Goal: Task Accomplishment & Management: Complete application form

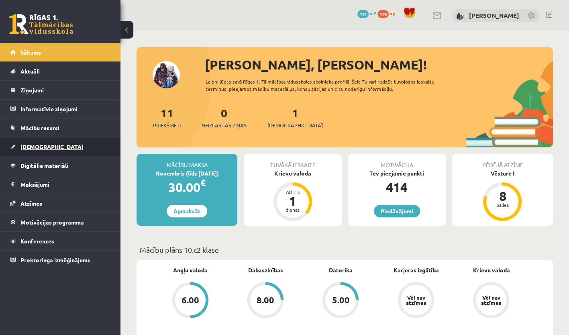
click at [49, 153] on link "[DEMOGRAPHIC_DATA]" at bounding box center [60, 146] width 100 height 18
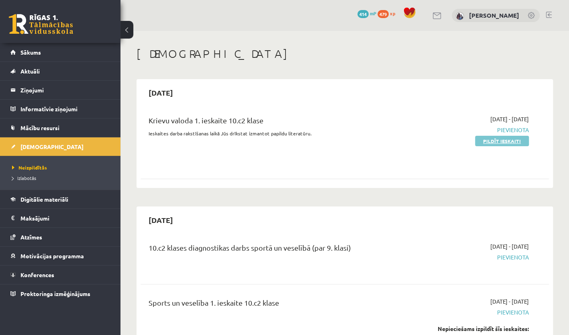
click at [510, 142] on link "Pildīt ieskaiti" at bounding box center [502, 141] width 54 height 10
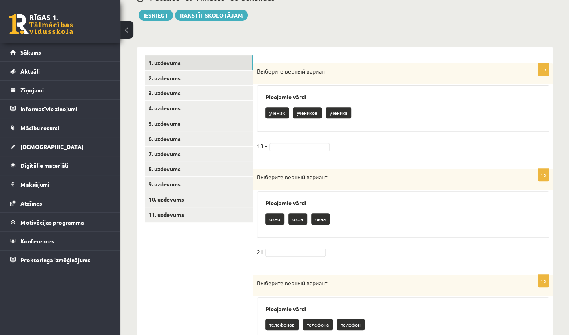
scroll to position [125, 0]
click at [316, 108] on p "учеников" at bounding box center [307, 112] width 29 height 11
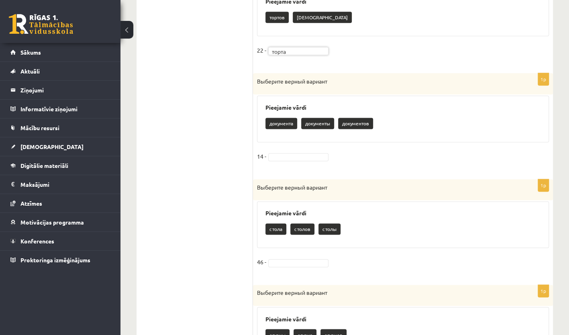
scroll to position [543, 0]
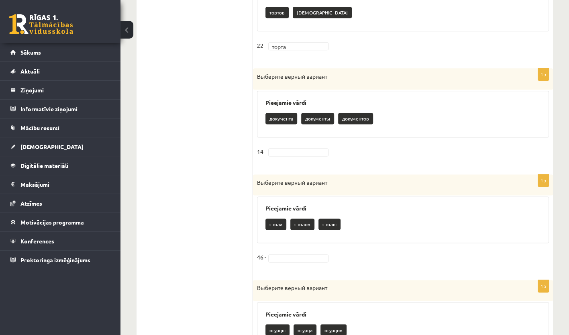
click at [315, 154] on fieldset "14 -" at bounding box center [403, 153] width 292 height 17
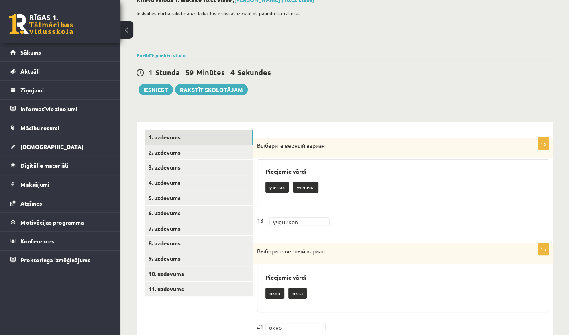
scroll to position [51, 0]
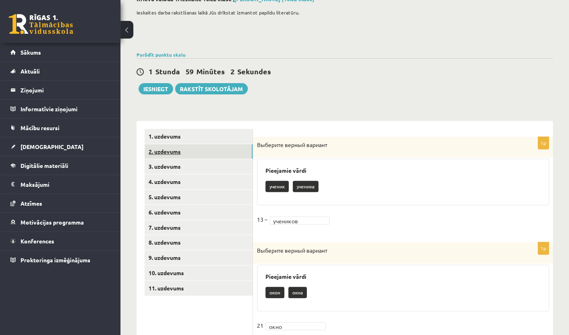
click at [220, 157] on link "2. uzdevums" at bounding box center [199, 151] width 108 height 15
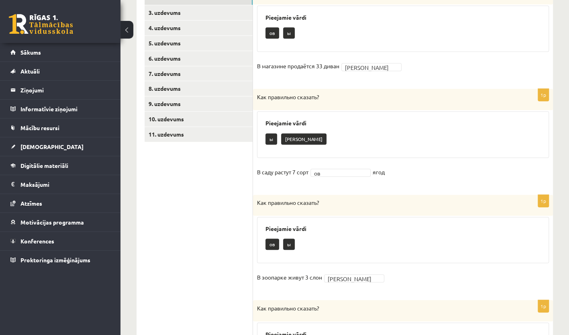
scroll to position [0, 0]
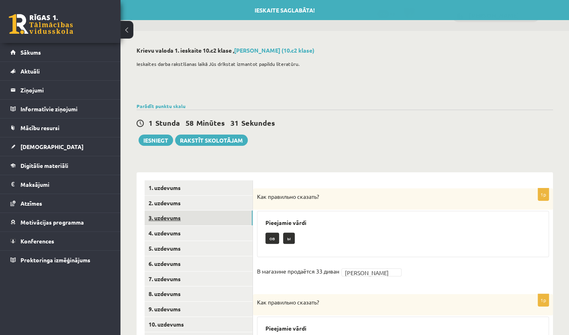
click at [203, 212] on link "3. uzdevums" at bounding box center [199, 217] width 108 height 15
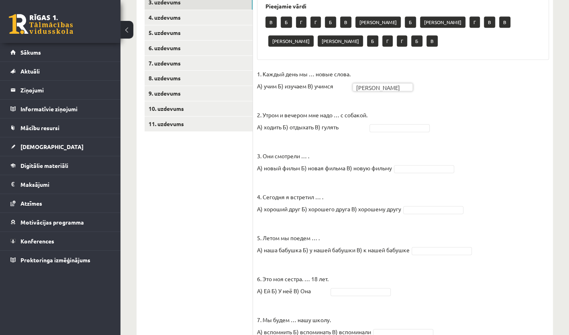
scroll to position [221, 0]
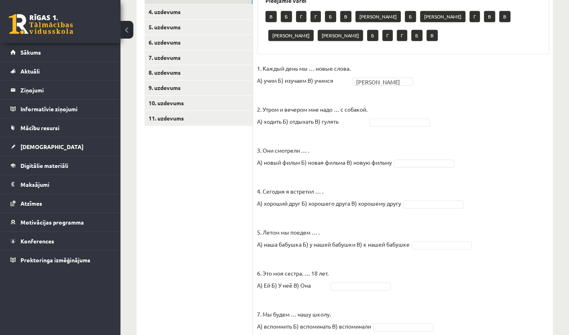
click at [402, 130] on fieldset "1. Каждый день мы … новые слова. А) учим Б) изучаем В) учимся А * 2. Утром и ве…" at bounding box center [403, 261] width 292 height 398
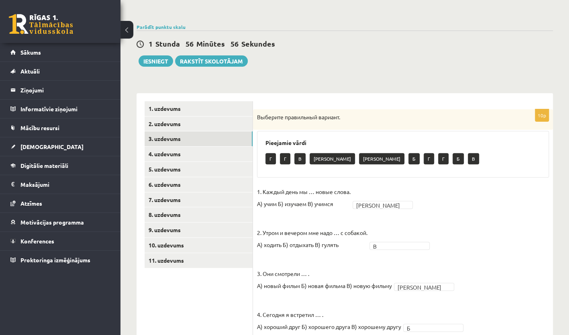
scroll to position [97, 0]
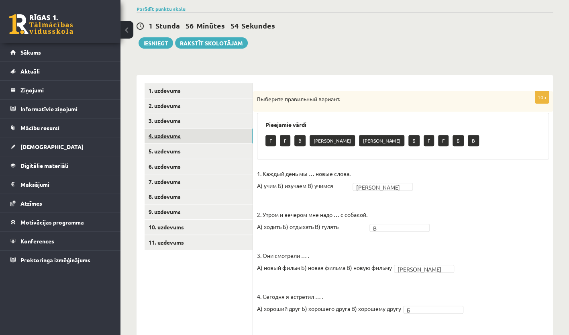
click at [208, 138] on link "4. uzdevums" at bounding box center [199, 136] width 108 height 15
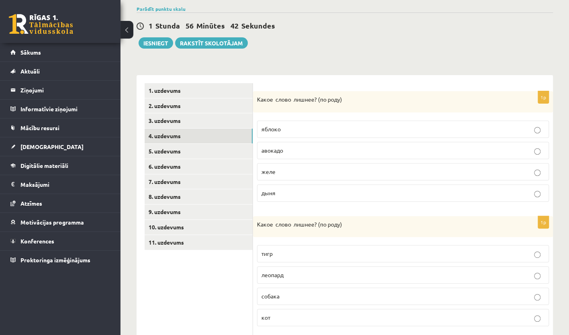
click at [373, 190] on p "дыня" at bounding box center [402, 193] width 283 height 8
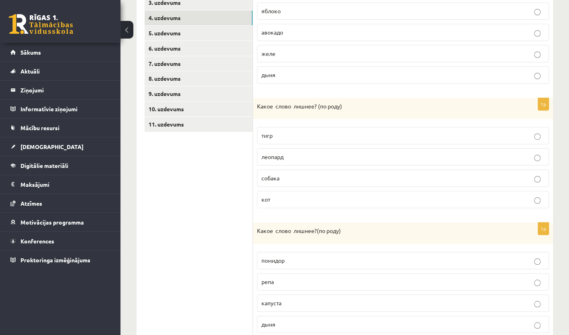
scroll to position [215, 0]
click at [356, 175] on p "собака" at bounding box center [402, 178] width 283 height 8
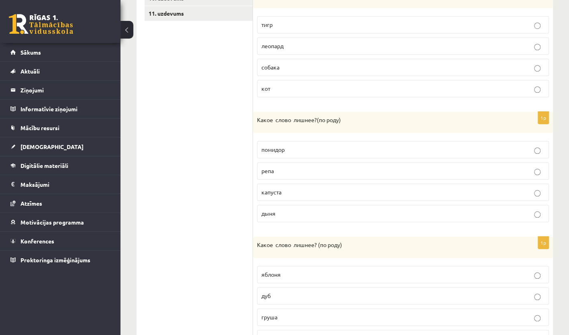
scroll to position [326, 0]
click at [389, 146] on p "помидор" at bounding box center [402, 150] width 283 height 8
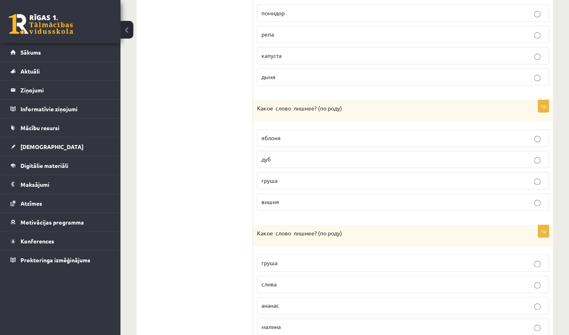
scroll to position [462, 0]
click at [372, 159] on p "дуб" at bounding box center [402, 160] width 283 height 8
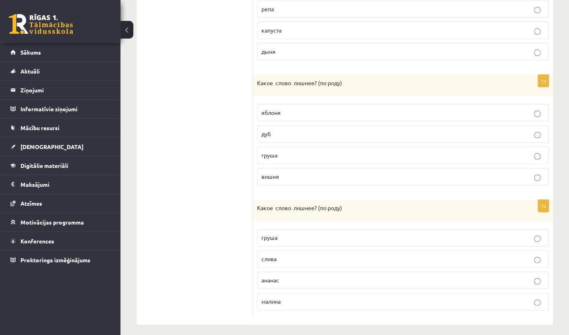
click at [309, 276] on p "ананас" at bounding box center [402, 280] width 283 height 8
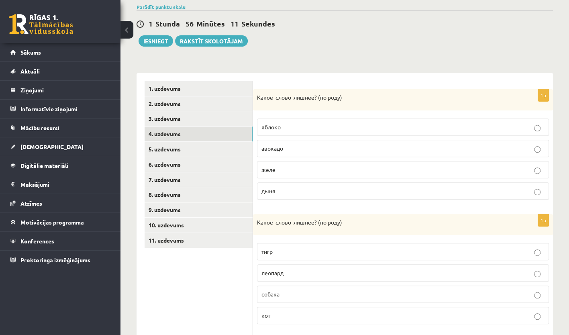
scroll to position [0, 0]
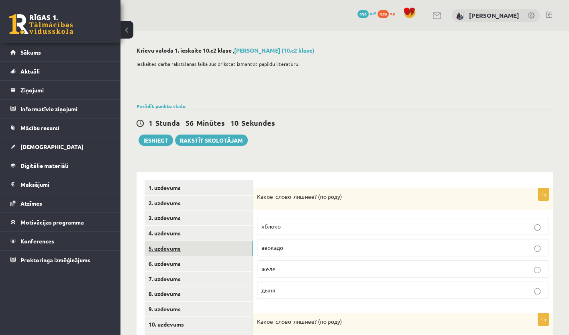
click at [202, 251] on link "5. uzdevums" at bounding box center [199, 248] width 108 height 15
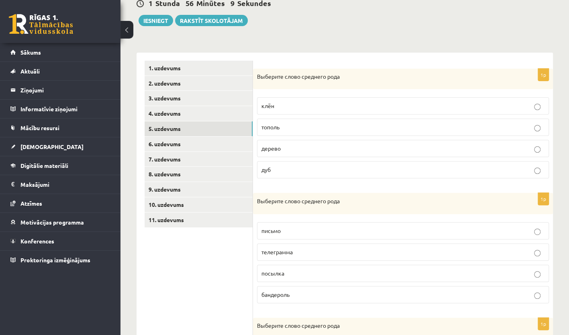
scroll to position [120, 0]
click at [387, 145] on p "дерево" at bounding box center [402, 148] width 283 height 8
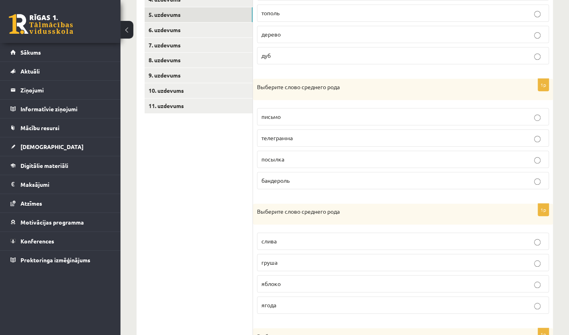
scroll to position [234, 0]
click at [356, 121] on label "письмо" at bounding box center [403, 116] width 292 height 17
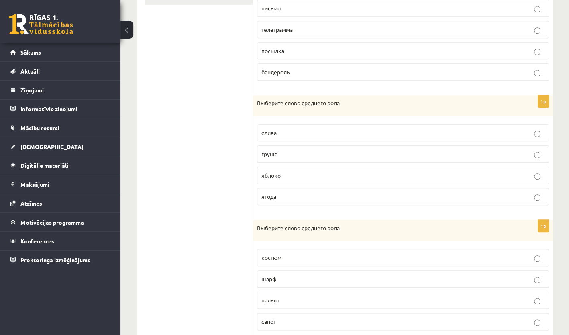
scroll to position [345, 0]
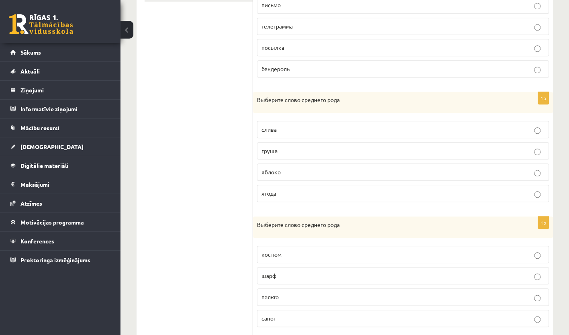
click at [333, 170] on p "яблоко" at bounding box center [402, 172] width 283 height 8
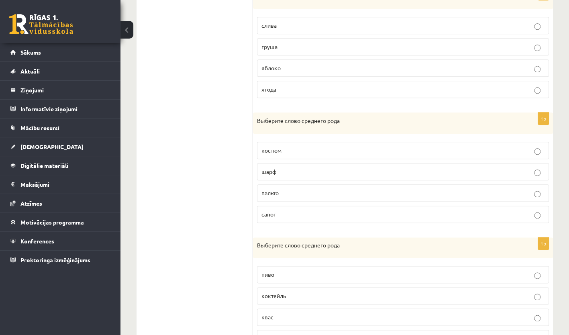
scroll to position [452, 0]
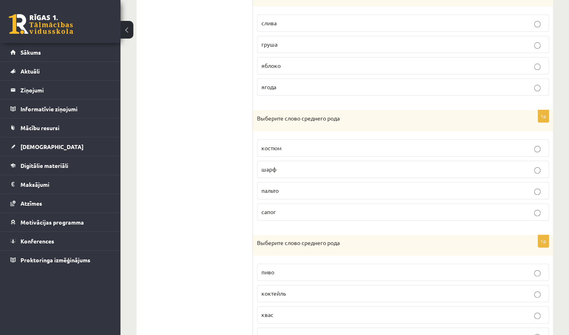
click at [299, 182] on label "пальто" at bounding box center [403, 190] width 292 height 17
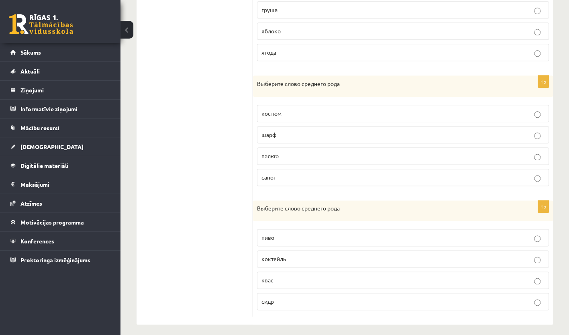
click at [303, 235] on p "пиво" at bounding box center [402, 237] width 283 height 8
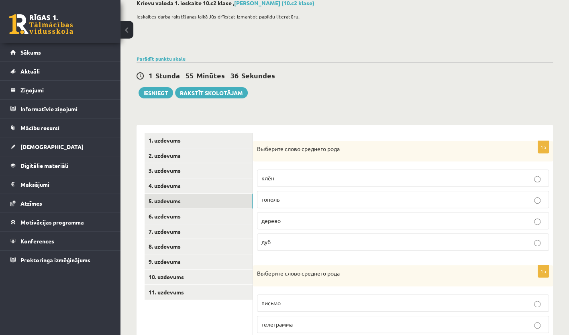
scroll to position [0, 0]
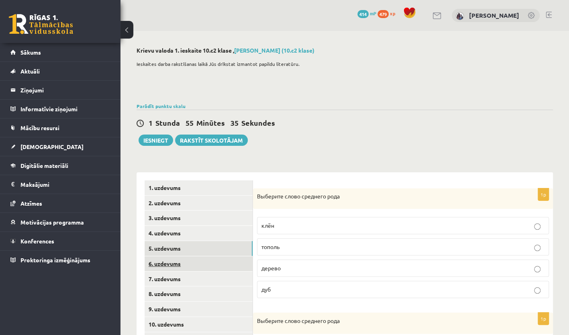
click at [212, 260] on link "6. uzdevums" at bounding box center [199, 263] width 108 height 15
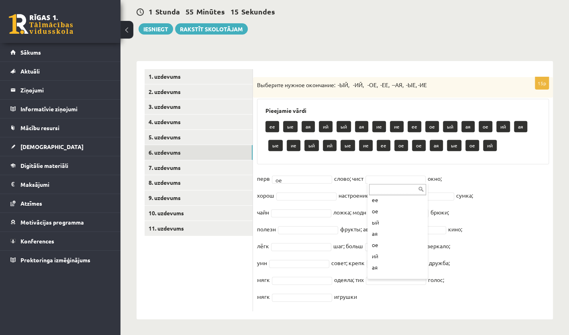
scroll to position [105, 0]
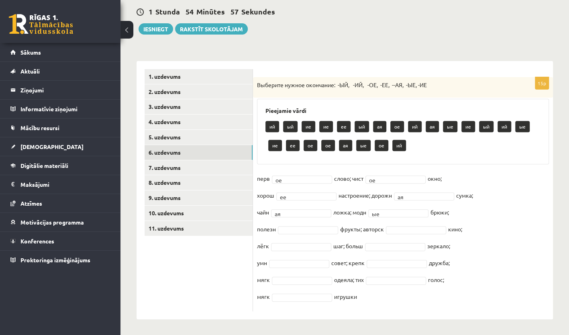
click at [300, 233] on fieldset "перв ое ** слово; чист ое ** окно; хорош ее ** настроение; дорожн ая ** сумка; …" at bounding box center [403, 239] width 292 height 135
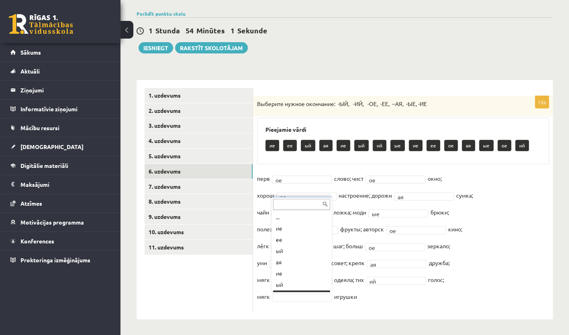
scroll to position [10, 0]
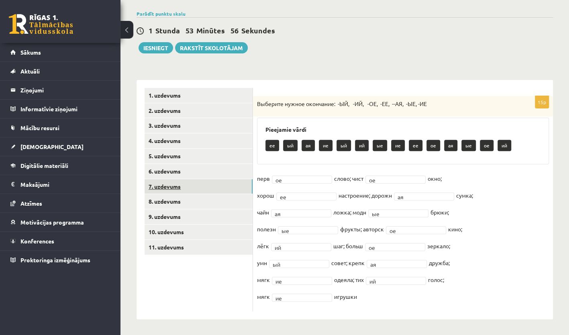
click at [224, 182] on link "7. uzdevums" at bounding box center [199, 186] width 108 height 15
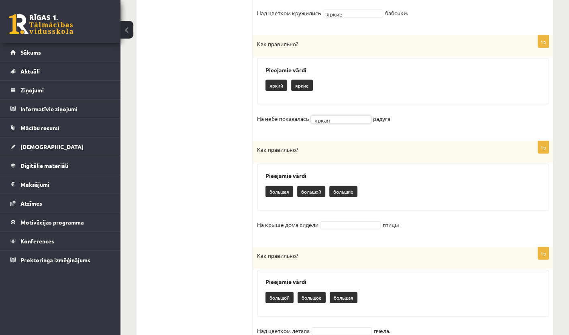
scroll to position [925, 0]
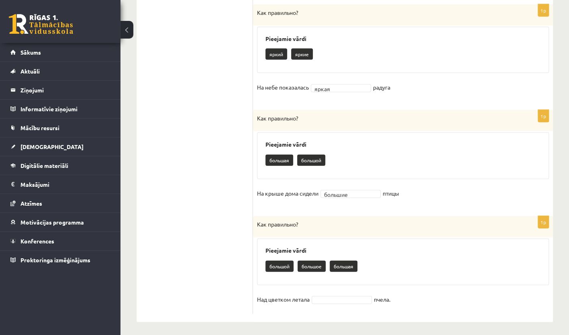
click at [345, 293] on fieldset "Над цветком летала пчела." at bounding box center [403, 301] width 292 height 17
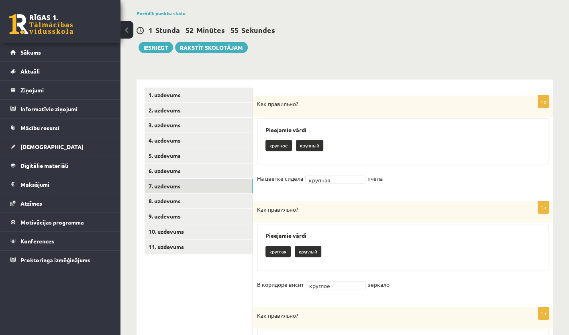
scroll to position [116, 0]
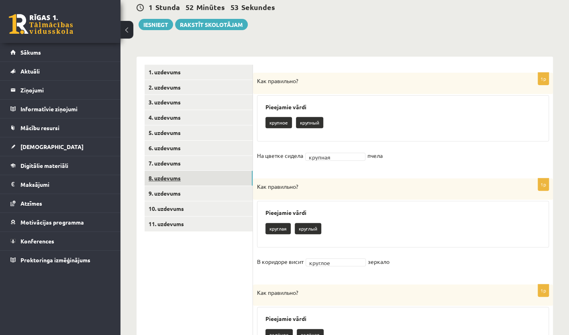
click at [212, 181] on link "8. uzdevums" at bounding box center [199, 178] width 108 height 15
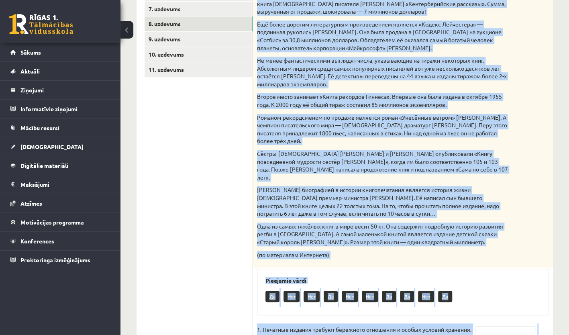
scroll to position [415, 0]
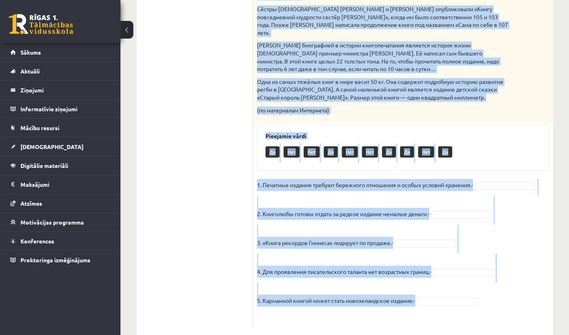
drag, startPoint x: 256, startPoint y: 192, endPoint x: 509, endPoint y: 294, distance: 272.3
click at [509, 294] on div "5p Прочитай текст. Отметь верное утверждение в соответствии с текстом. Интересн…" at bounding box center [403, 50] width 300 height 553
copy div "Прочитай текст. Отметь верное утверждение в соответствии с текстом. Интересные …"
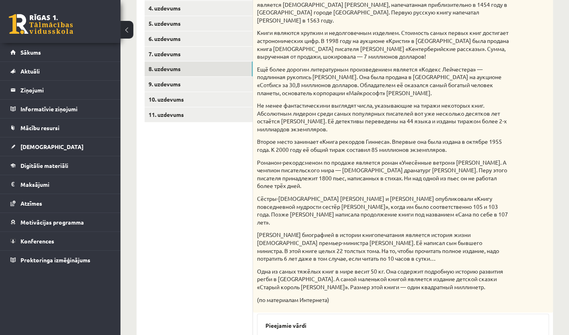
scroll to position [177, 0]
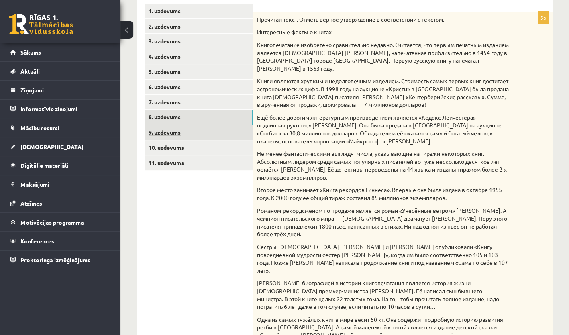
click at [204, 130] on link "9. uzdevums" at bounding box center [199, 132] width 108 height 15
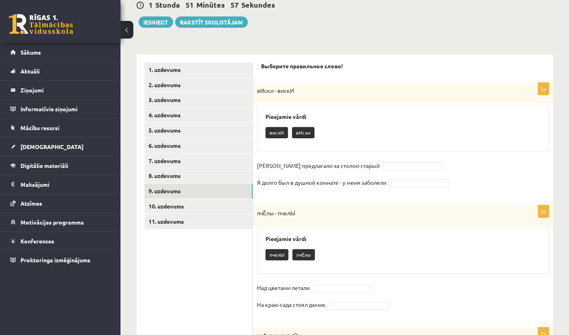
scroll to position [116, 0]
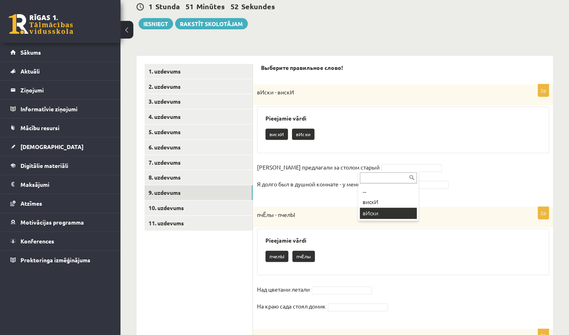
click at [389, 219] on div "... вискИ вИски" at bounding box center [388, 196] width 60 height 50
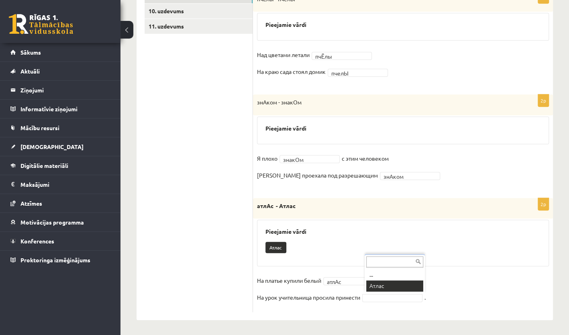
scroll to position [294, 0]
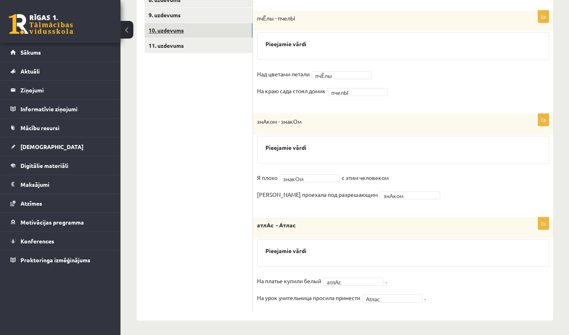
click at [214, 29] on link "10. uzdevums" at bounding box center [199, 30] width 108 height 15
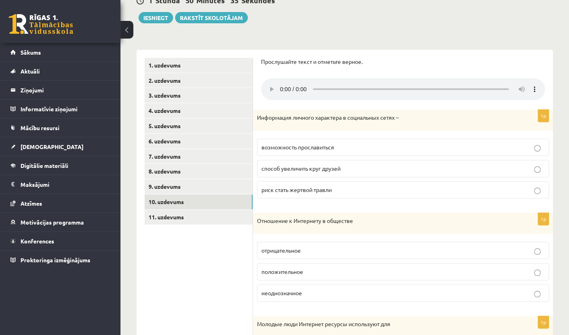
scroll to position [122, 0]
click at [516, 157] on fieldset "возможность прославиться способ увеличить круг друзей риск стать жертвой травли" at bounding box center [403, 168] width 292 height 66
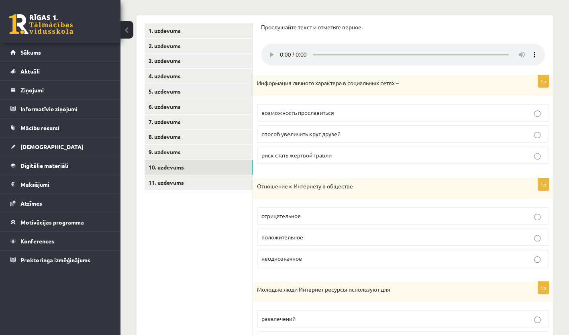
scroll to position [157, 0]
click at [355, 136] on p "способ увеличить круг друзей" at bounding box center [402, 134] width 283 height 8
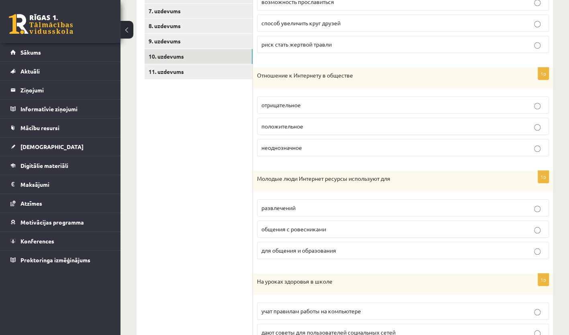
scroll to position [274, 0]
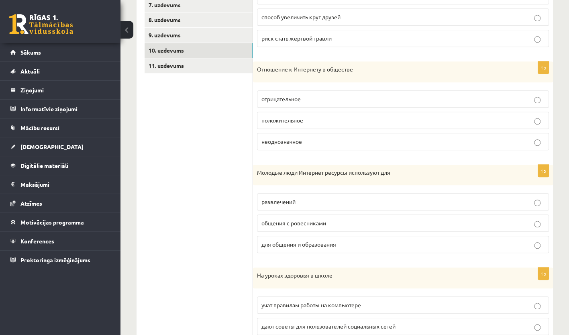
click at [330, 139] on p "неоднозначное" at bounding box center [402, 141] width 283 height 8
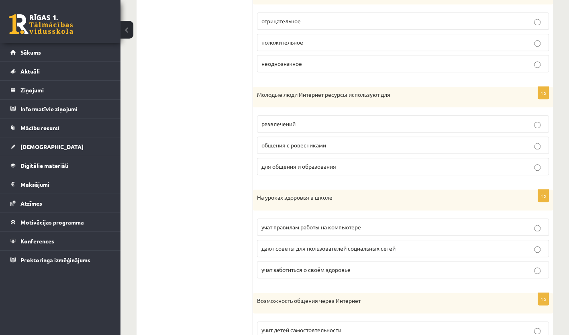
scroll to position [351, 0]
click at [349, 114] on fieldset "развлечений общения с ровесниками для общения и образования" at bounding box center [403, 145] width 292 height 66
click at [350, 124] on p "развлечений" at bounding box center [402, 124] width 283 height 8
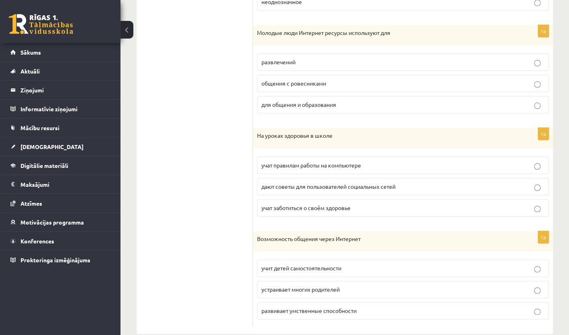
scroll to position [425, 0]
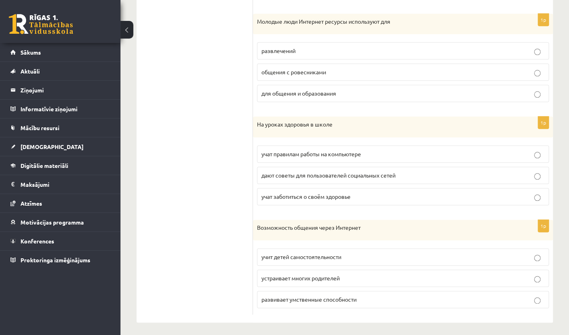
click at [382, 153] on p "учат правилам работы на компьютере" at bounding box center [402, 154] width 283 height 8
click at [374, 192] on p "учат заботиться о своём здоровье" at bounding box center [402, 196] width 283 height 8
click at [398, 255] on p "учит детей самостоятельности" at bounding box center [402, 257] width 283 height 8
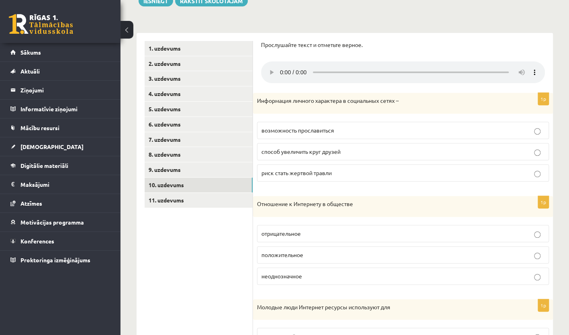
scroll to position [140, 0]
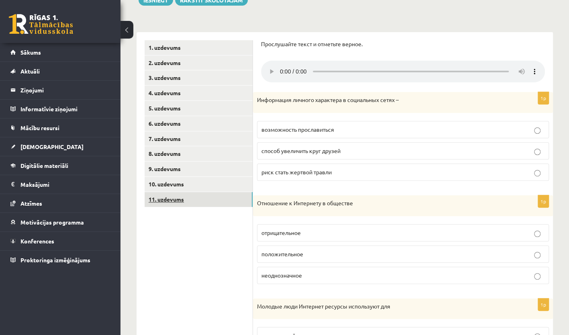
click at [202, 198] on link "11. uzdevums" at bounding box center [199, 199] width 108 height 15
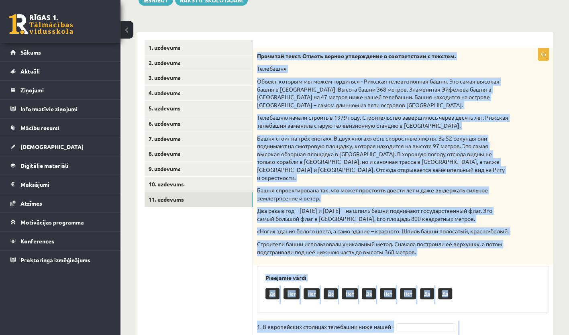
scroll to position [238, 0]
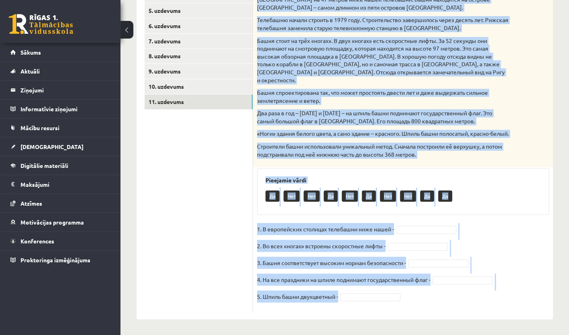
drag, startPoint x: 257, startPoint y: 51, endPoint x: 496, endPoint y: 298, distance: 343.4
click at [496, 298] on div "5p Прочитай текст. Отметь верное утверждение в соответствии с текстом. Телебашн…" at bounding box center [403, 131] width 300 height 361
copy div "Прочитай текст. Отметь верное утверждение в соответствии с текстом. Телебашня О…"
click at [416, 234] on fieldset "1. В европейских столицах телебашни ниже нашей - 2. Во всех «ногах» встроены ск…" at bounding box center [403, 265] width 292 height 84
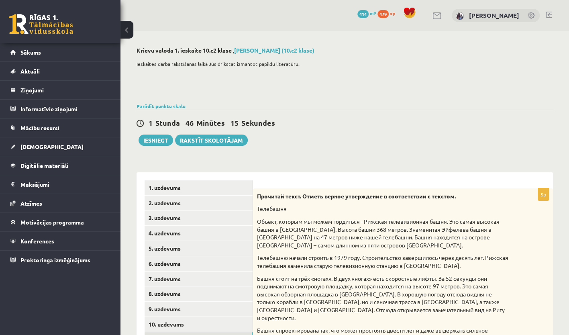
scroll to position [51, 0]
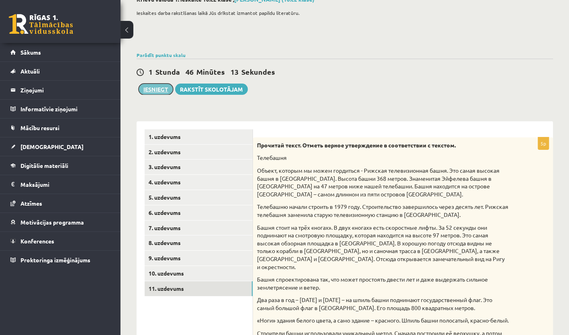
click at [154, 88] on button "Iesniegt" at bounding box center [156, 89] width 35 height 11
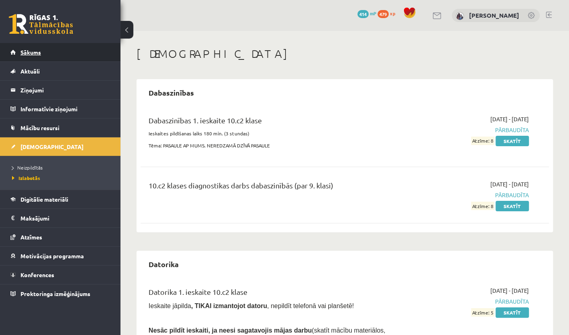
click at [63, 57] on link "Sākums" at bounding box center [60, 52] width 100 height 18
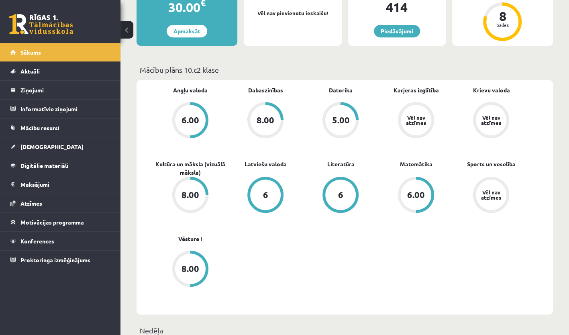
scroll to position [185, 0]
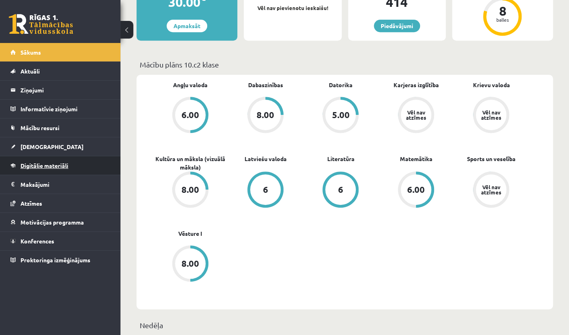
click at [74, 169] on link "Digitālie materiāli" at bounding box center [60, 165] width 100 height 18
